Goal: Task Accomplishment & Management: Use online tool/utility

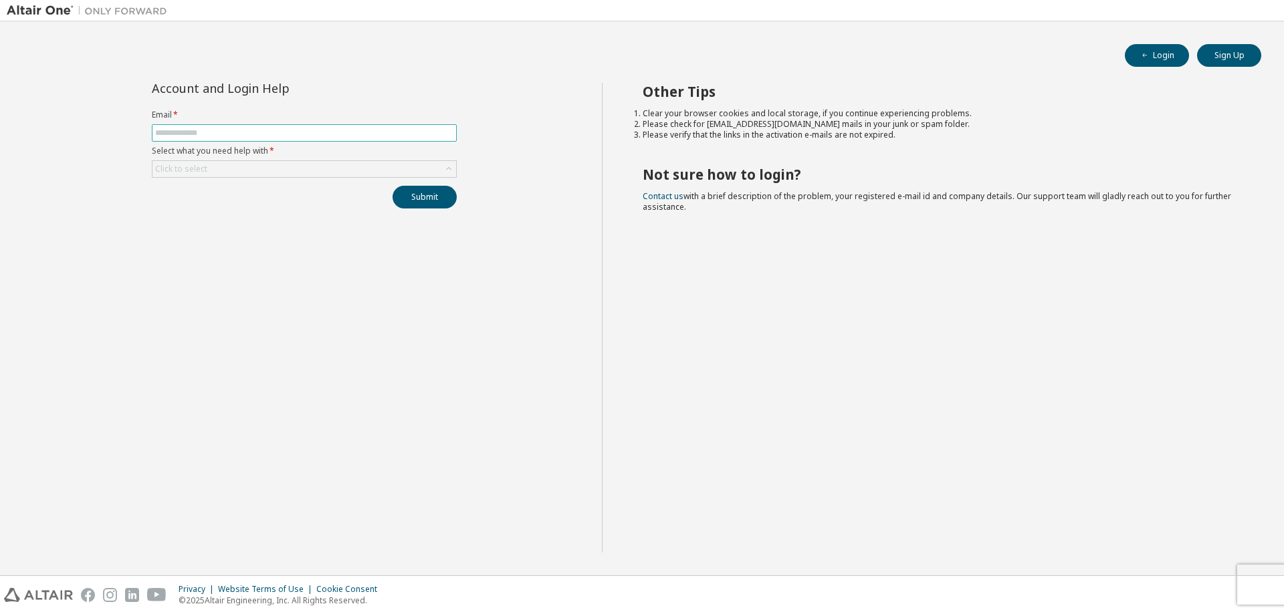
click at [277, 129] on input "text" at bounding box center [304, 133] width 298 height 11
type input "**********"
click at [280, 172] on div "Click to select" at bounding box center [304, 169] width 304 height 16
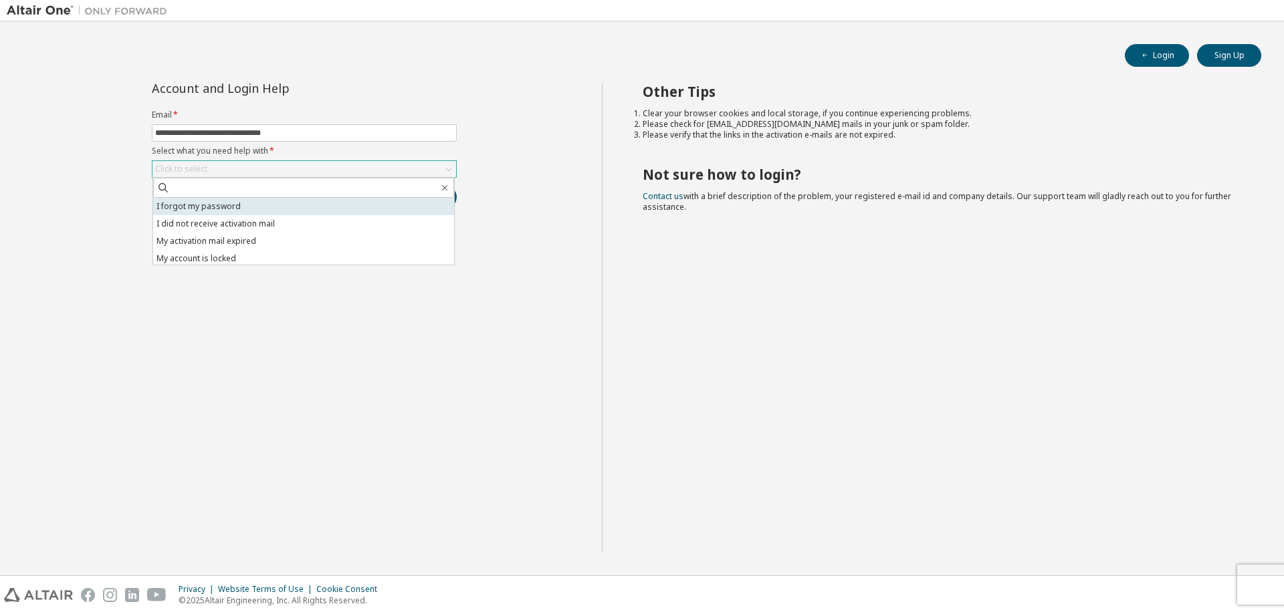
click at [245, 206] on li "I forgot my password" at bounding box center [303, 206] width 301 height 17
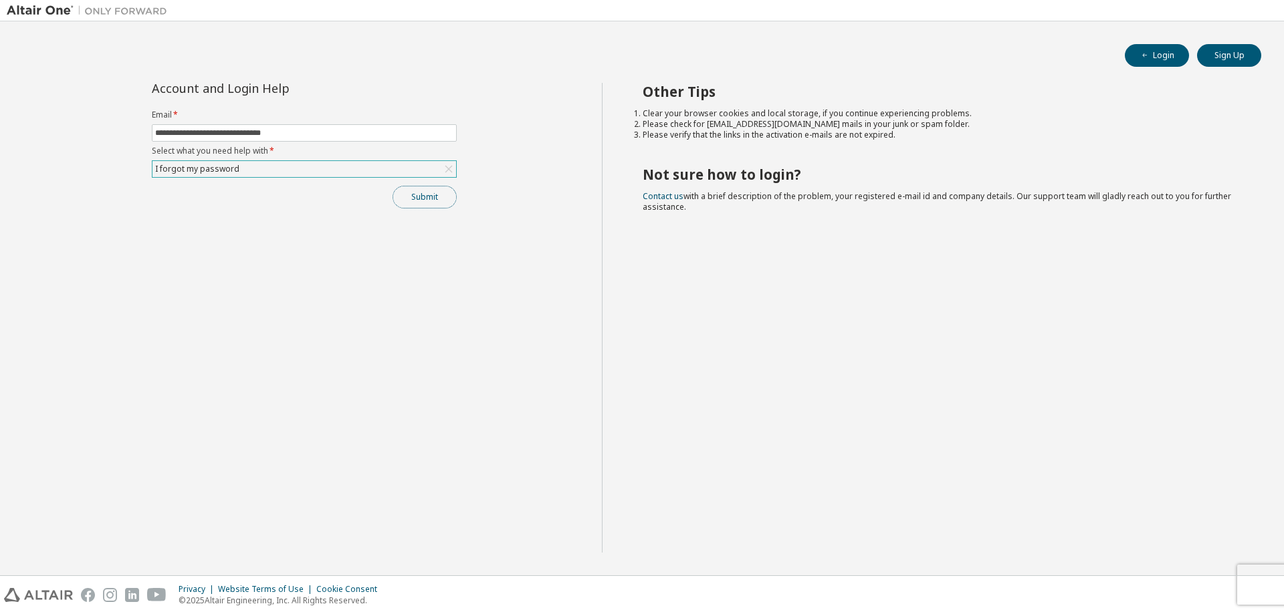
click at [423, 201] on button "Submit" at bounding box center [424, 197] width 64 height 23
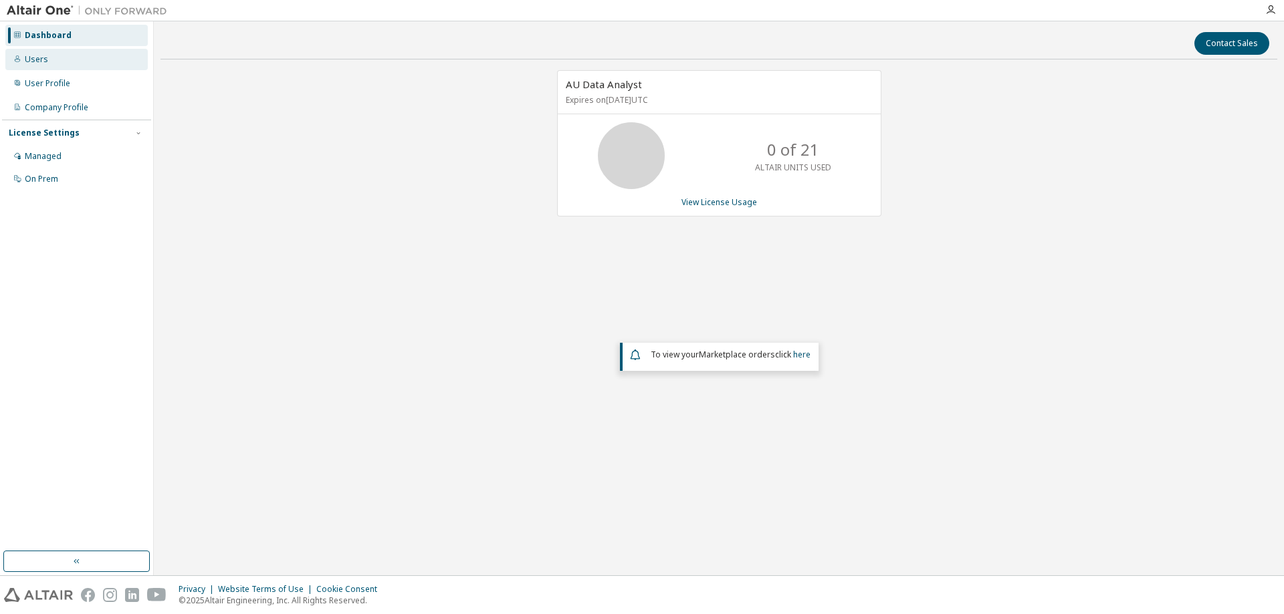
click at [41, 58] on div "Users" at bounding box center [36, 59] width 23 height 11
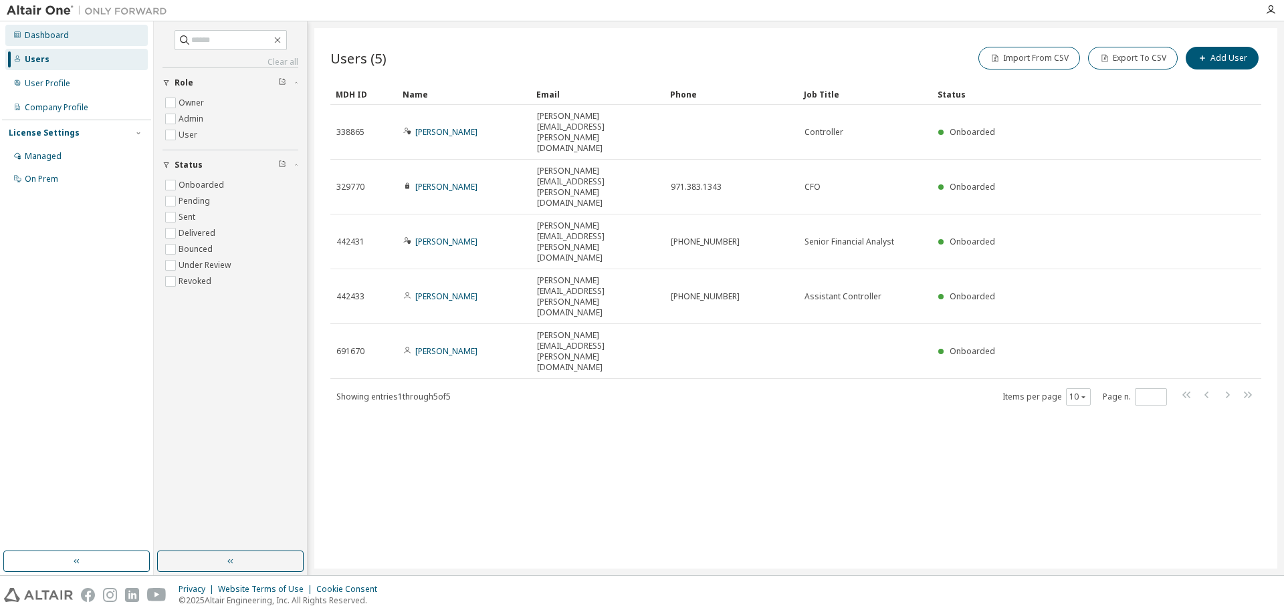
click at [41, 39] on div "Dashboard" at bounding box center [47, 35] width 44 height 11
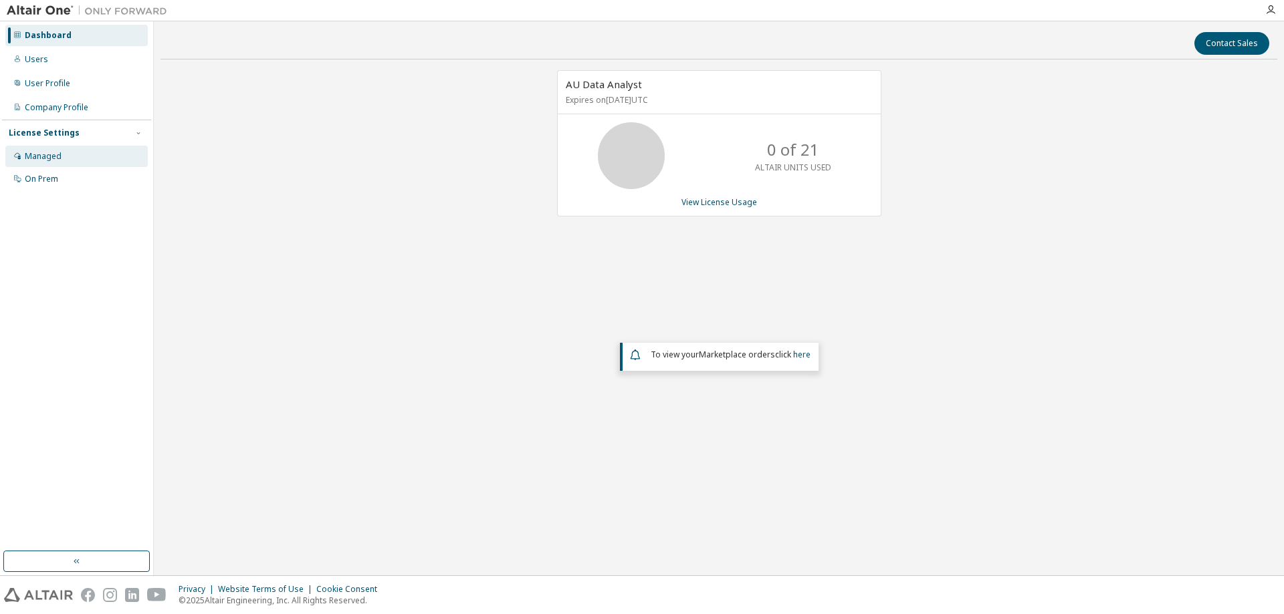
click at [43, 160] on div "Managed" at bounding box center [43, 156] width 37 height 11
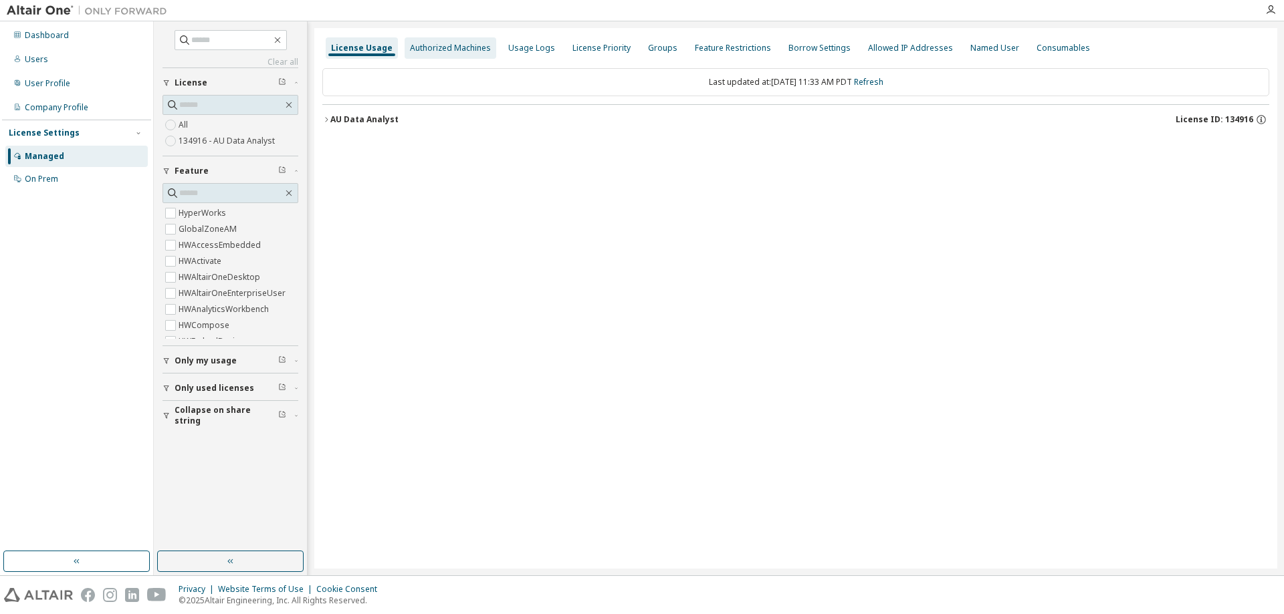
click at [456, 47] on div "Authorized Machines" at bounding box center [450, 48] width 81 height 11
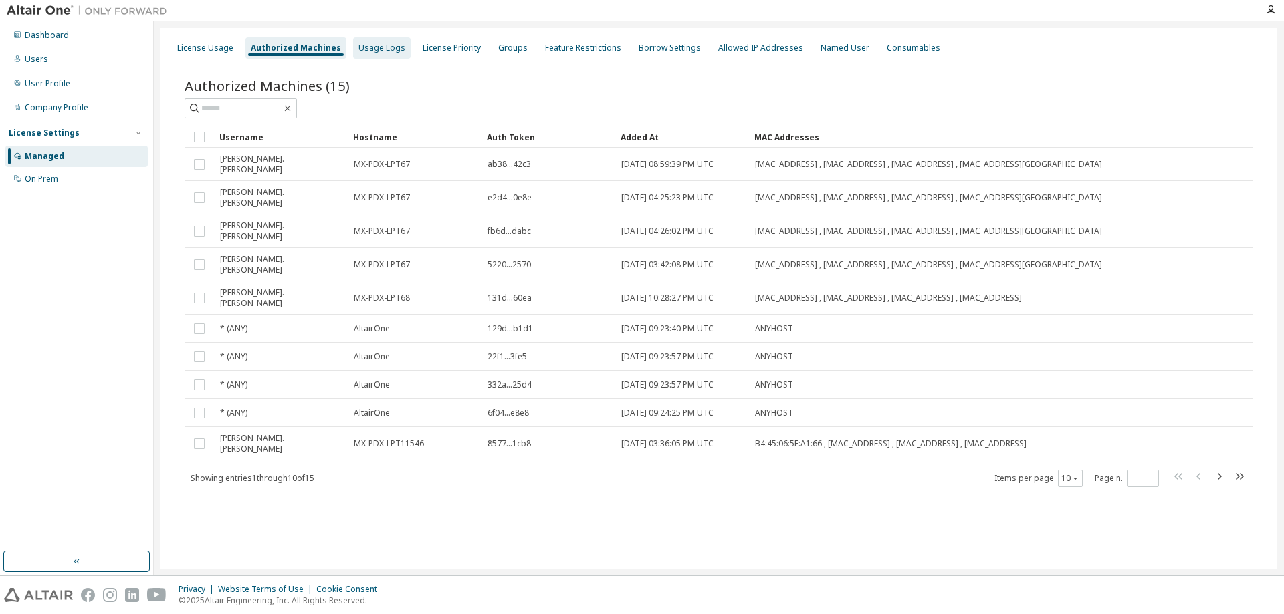
click at [373, 53] on div "Usage Logs" at bounding box center [381, 48] width 47 height 11
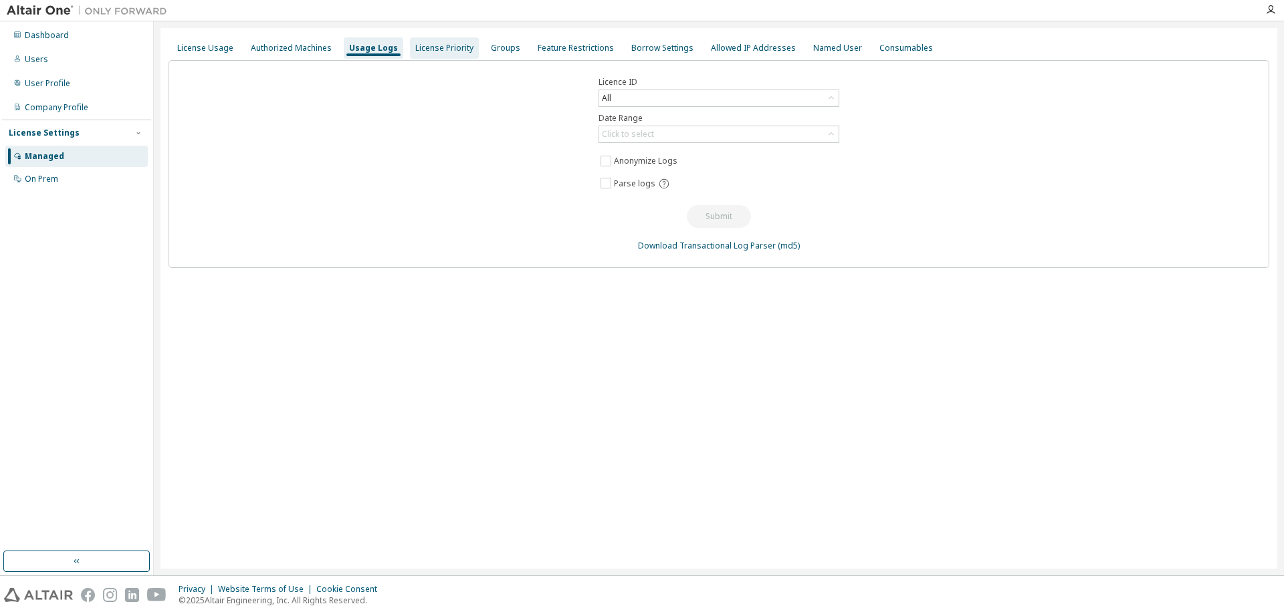
click at [440, 46] on div "License Priority" at bounding box center [444, 48] width 58 height 11
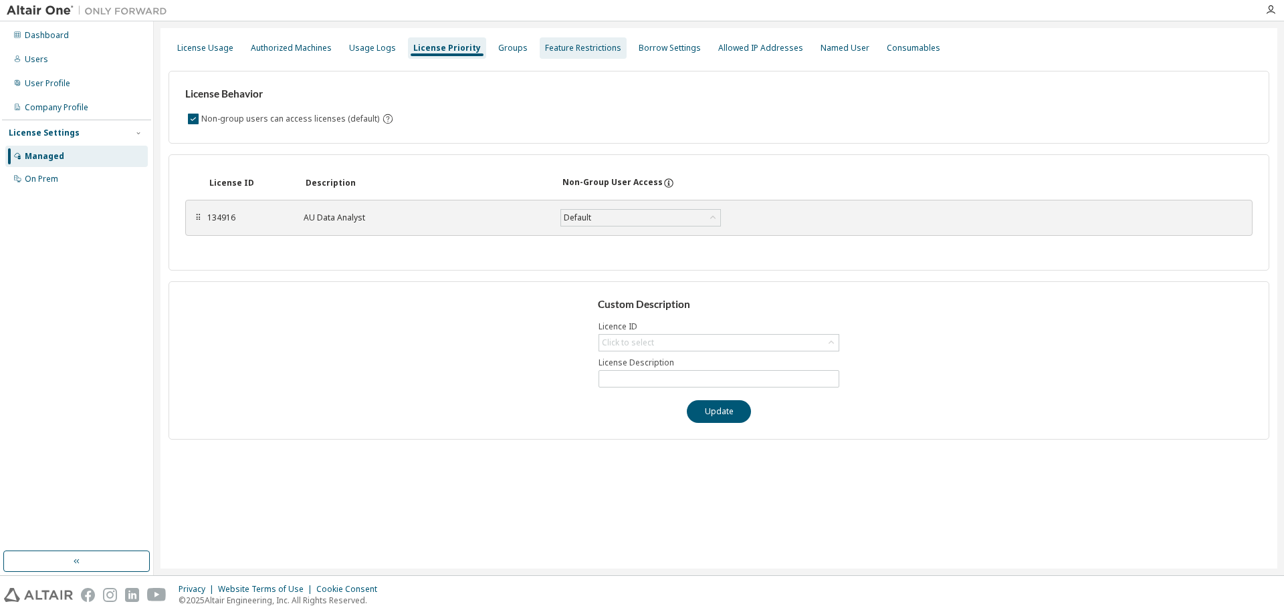
click at [545, 47] on div "Feature Restrictions" at bounding box center [583, 48] width 76 height 11
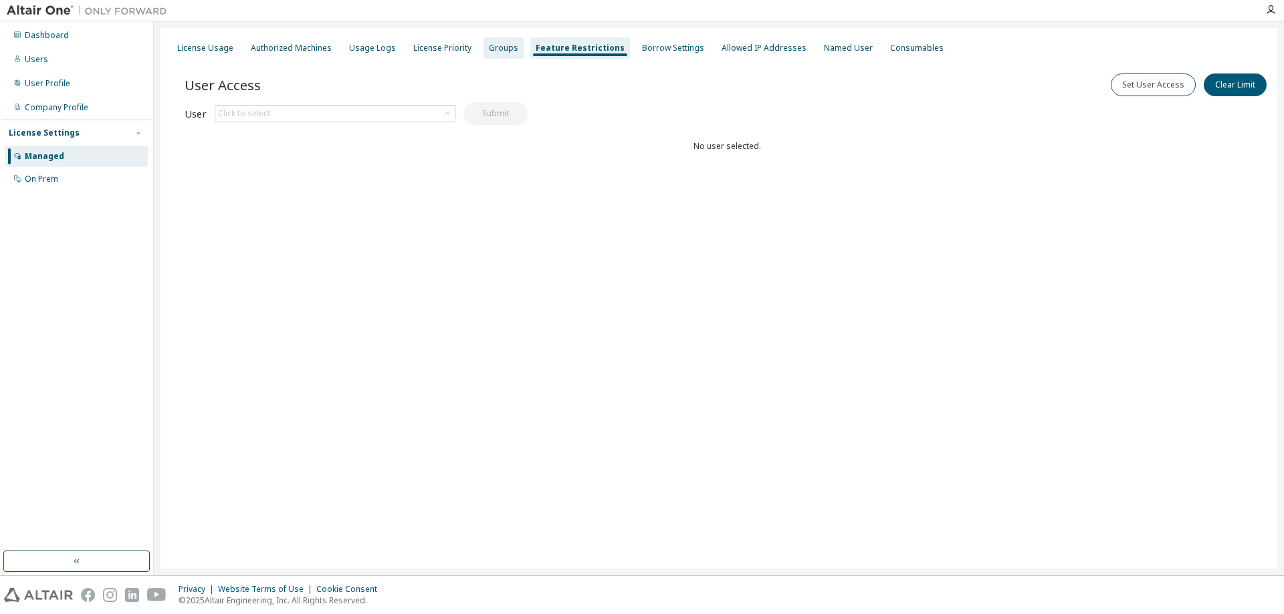
click at [491, 49] on div "Groups" at bounding box center [503, 48] width 29 height 11
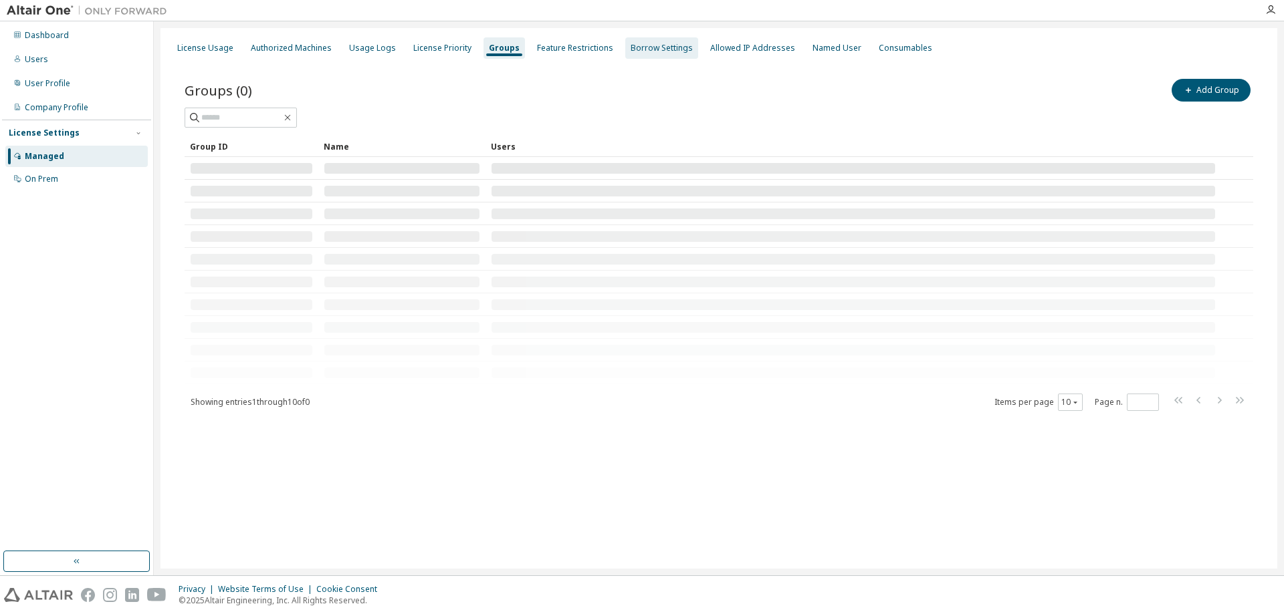
click at [625, 49] on div "Borrow Settings" at bounding box center [661, 47] width 73 height 21
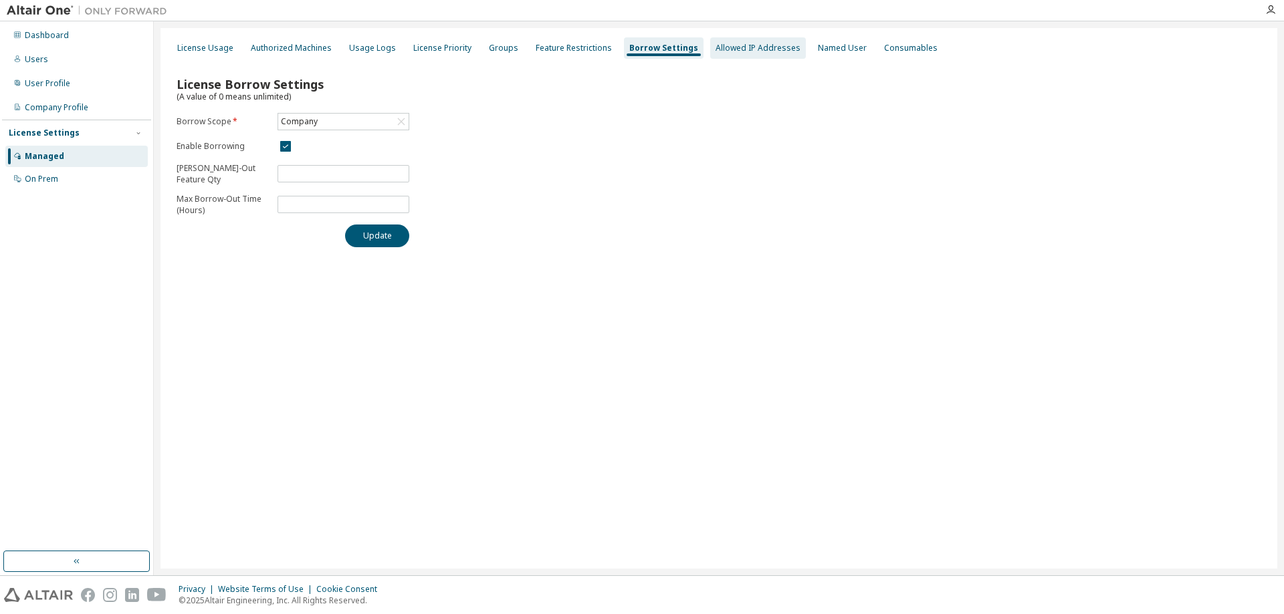
click at [715, 48] on div "Allowed IP Addresses" at bounding box center [757, 48] width 85 height 11
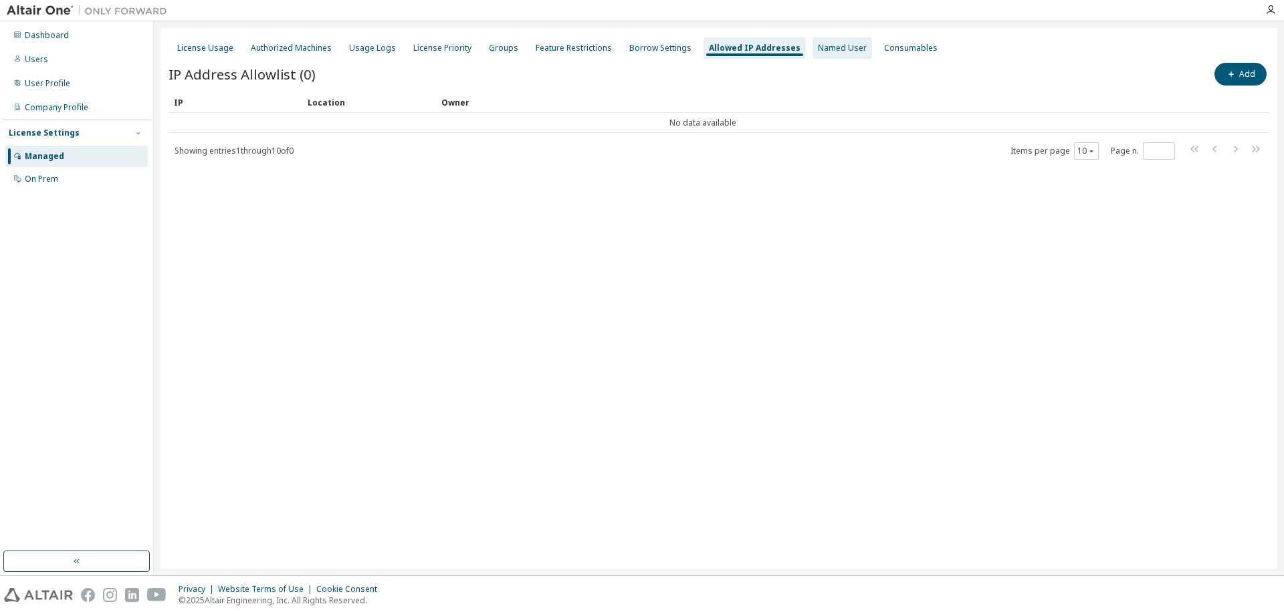
click at [834, 50] on div "Named User" at bounding box center [842, 48] width 49 height 11
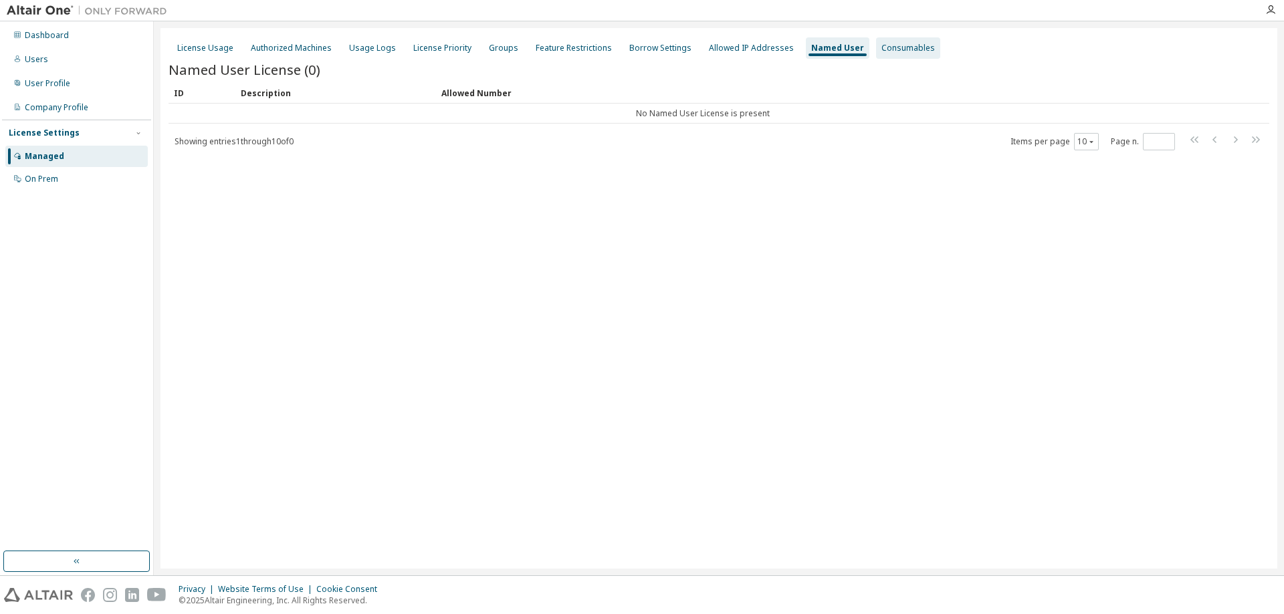
click at [889, 49] on div "Consumables" at bounding box center [907, 48] width 53 height 11
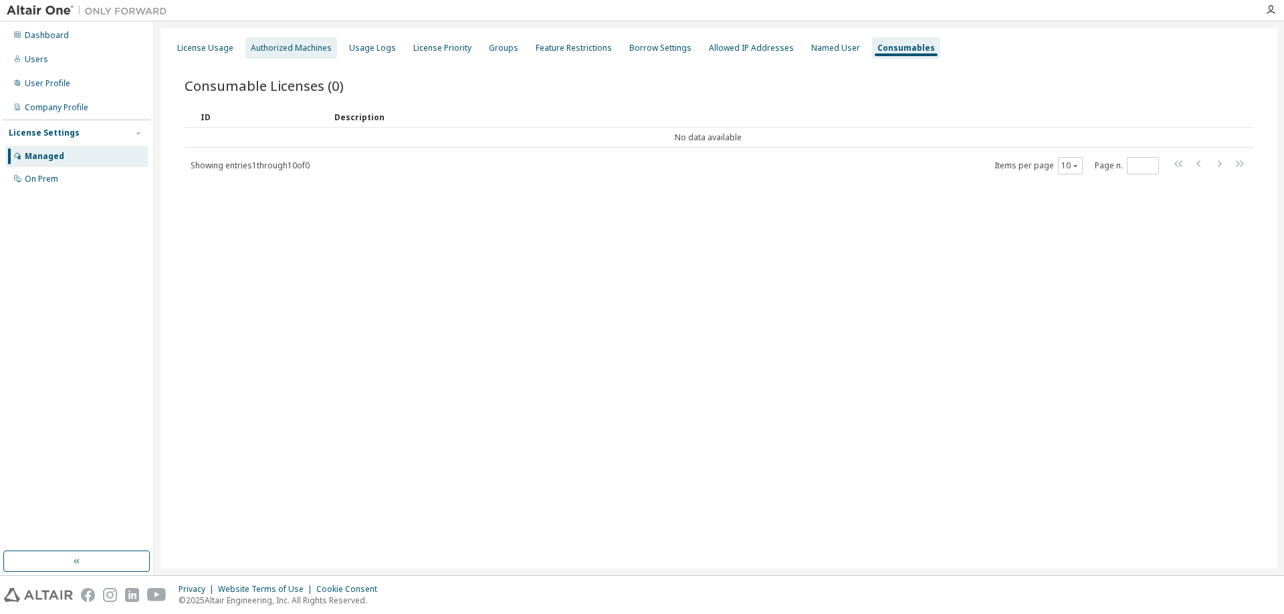
click at [304, 56] on div "Authorized Machines" at bounding box center [291, 47] width 92 height 21
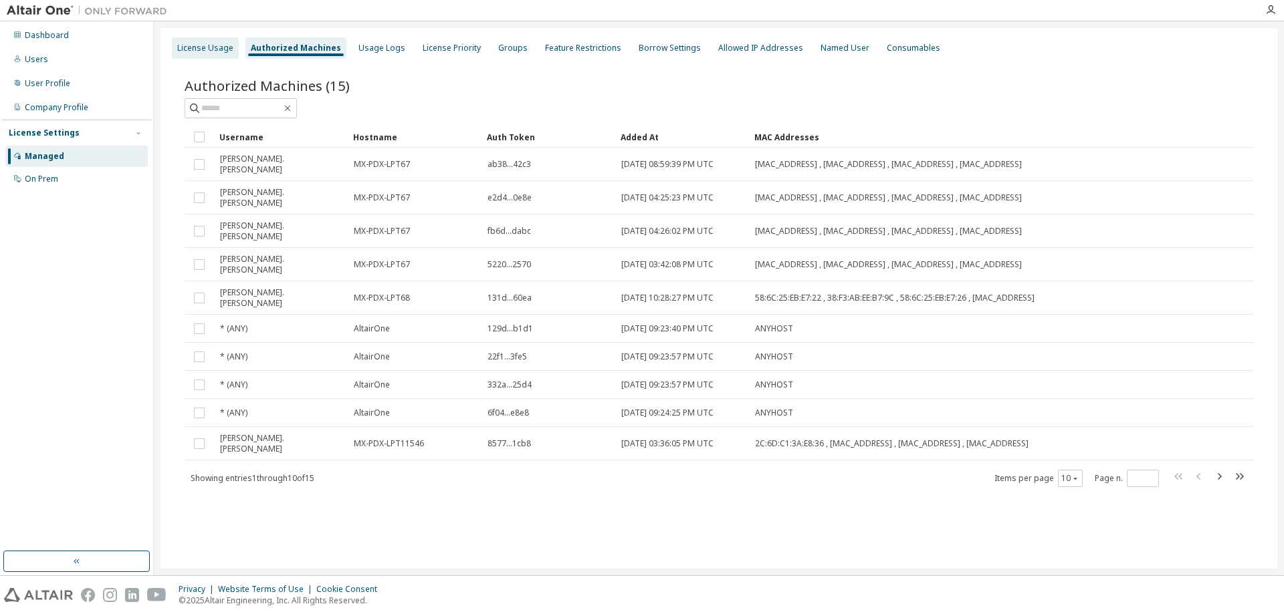
click at [201, 49] on div "License Usage" at bounding box center [205, 48] width 56 height 11
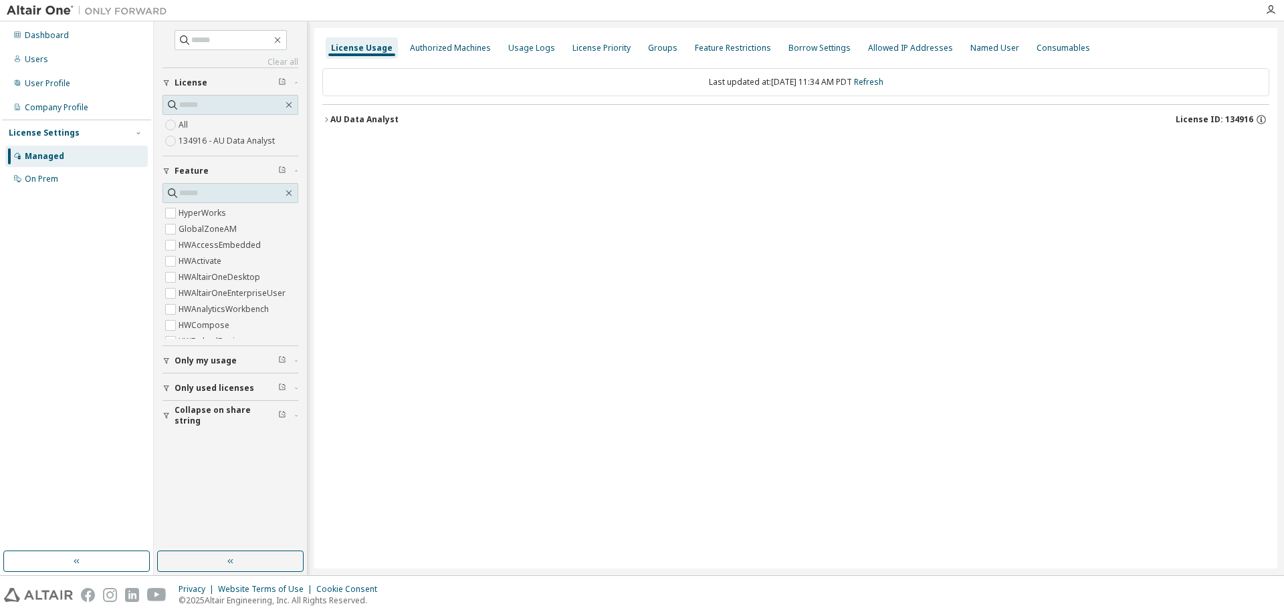
click at [327, 120] on icon "button" at bounding box center [326, 119] width 3 height 5
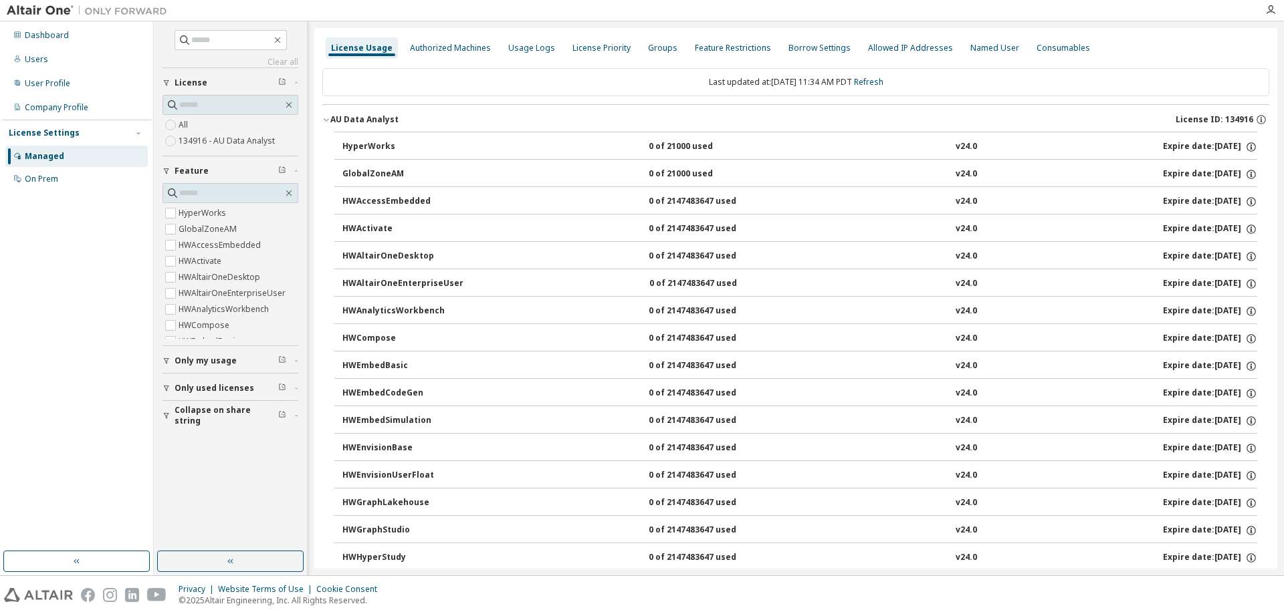
click at [328, 118] on icon "button" at bounding box center [326, 120] width 8 height 8
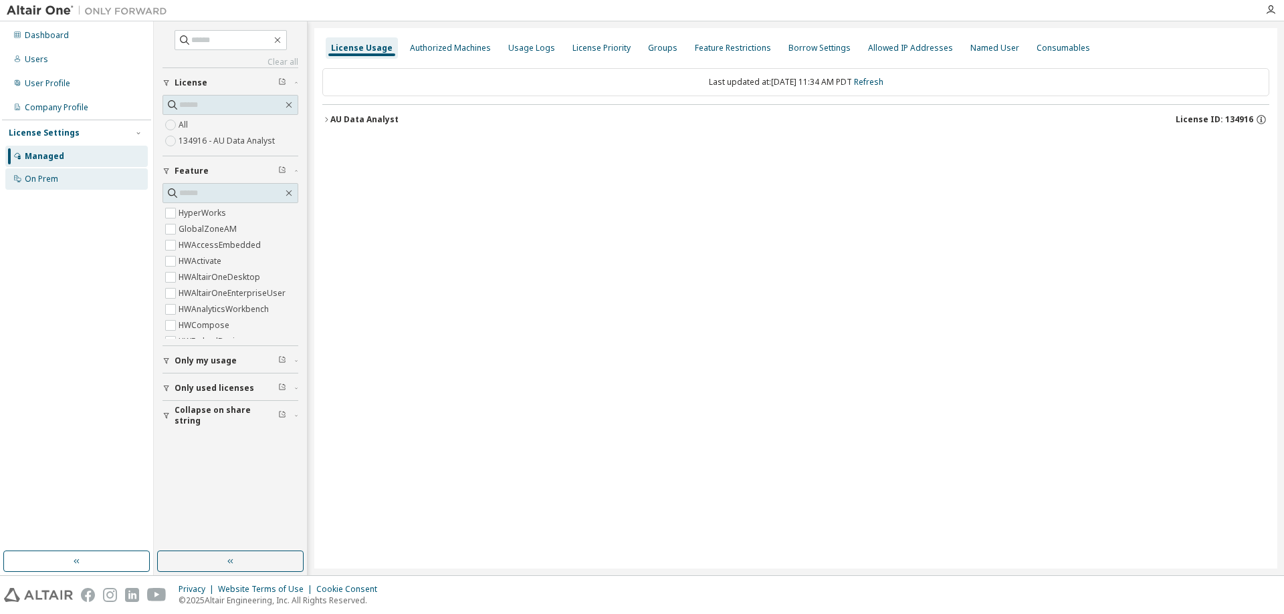
click at [39, 179] on div "On Prem" at bounding box center [41, 179] width 33 height 11
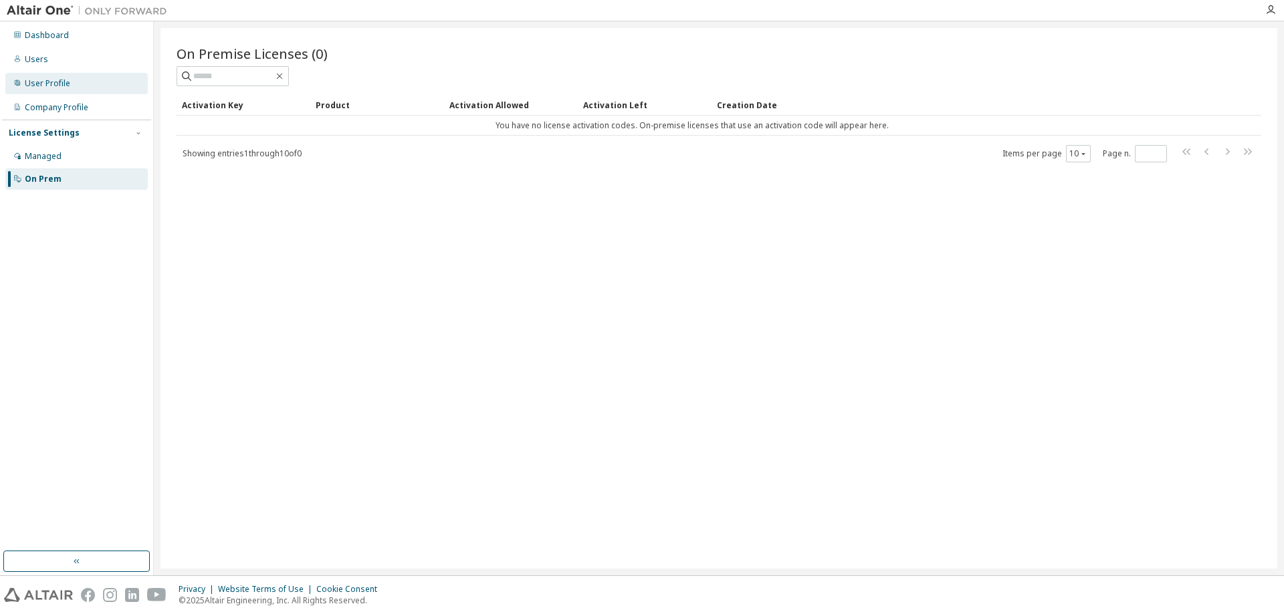
click at [57, 87] on div "User Profile" at bounding box center [47, 83] width 45 height 11
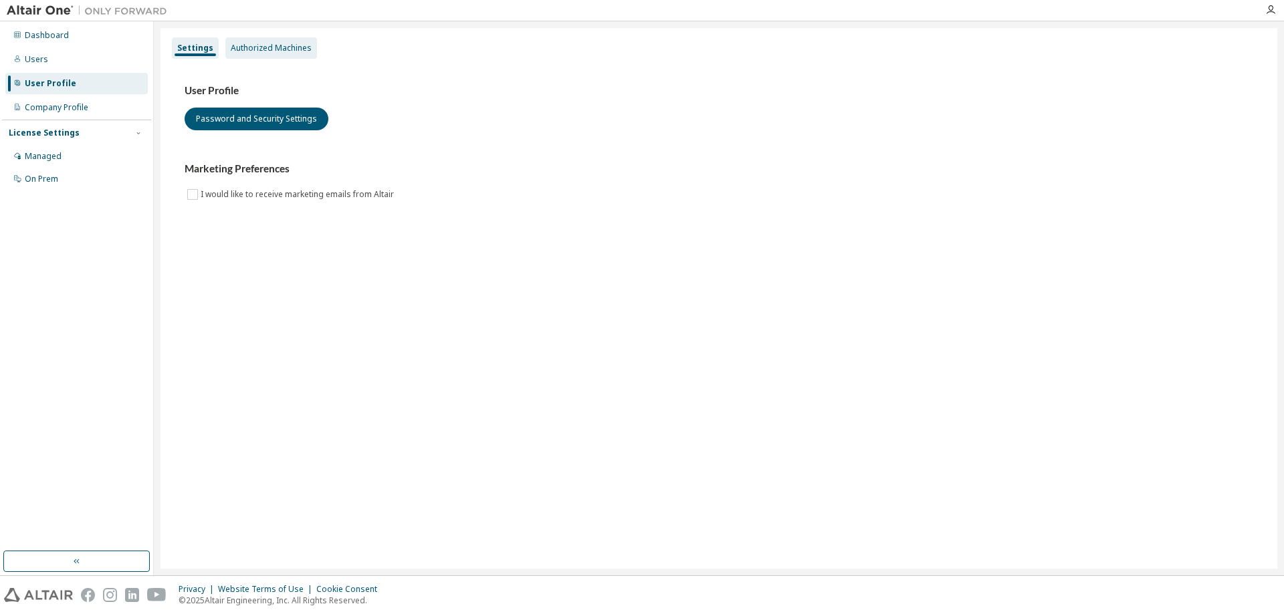
click at [266, 55] on div "Authorized Machines" at bounding box center [271, 47] width 92 height 21
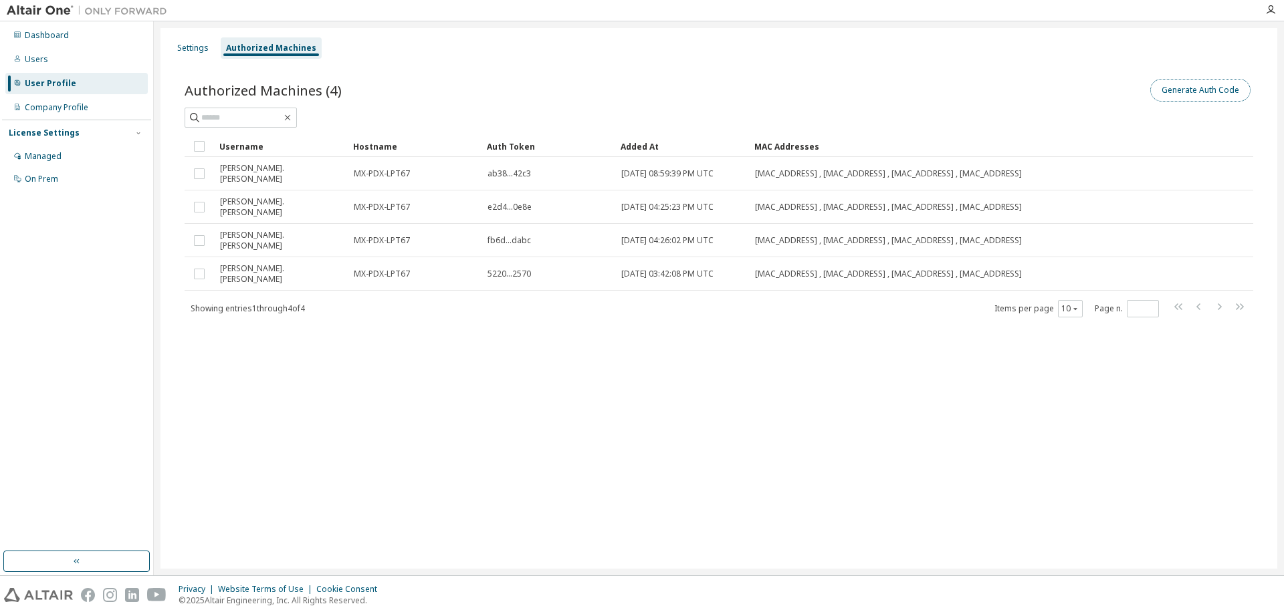
click at [1215, 91] on button "Generate Auth Code" at bounding box center [1200, 90] width 100 height 23
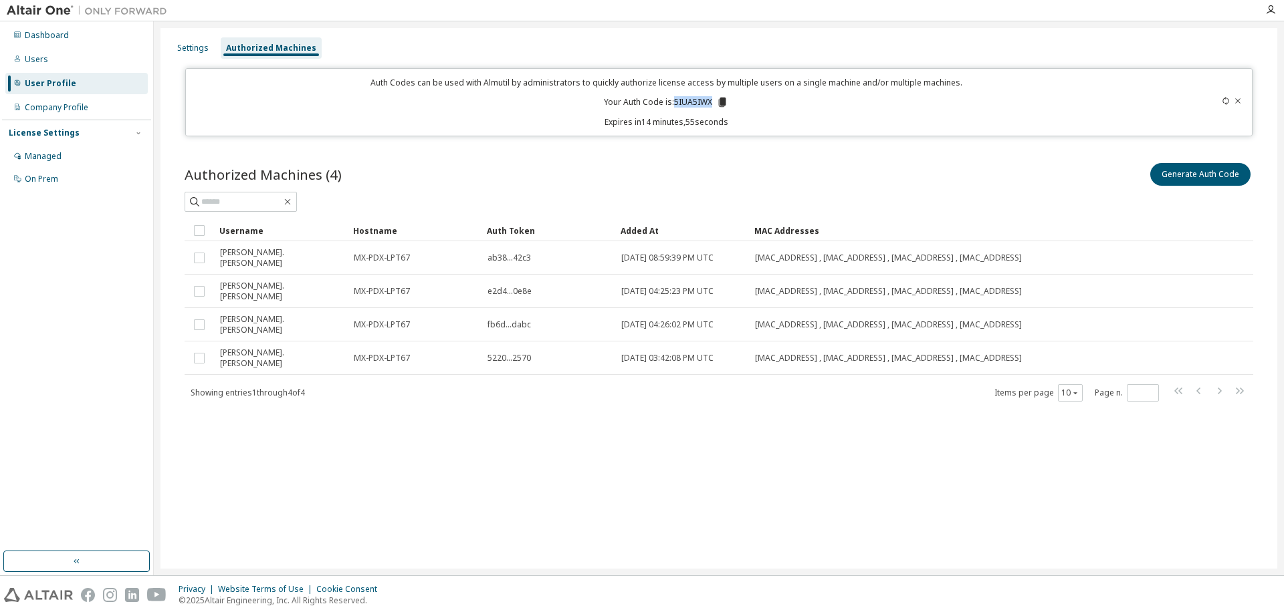
drag, startPoint x: 676, startPoint y: 102, endPoint x: 714, endPoint y: 102, distance: 38.1
click at [714, 102] on p "Your Auth Code is: 5IUA5IWX" at bounding box center [666, 102] width 124 height 12
copy p "5IUA5IWX"
